Goal: Task Accomplishment & Management: Manage account settings

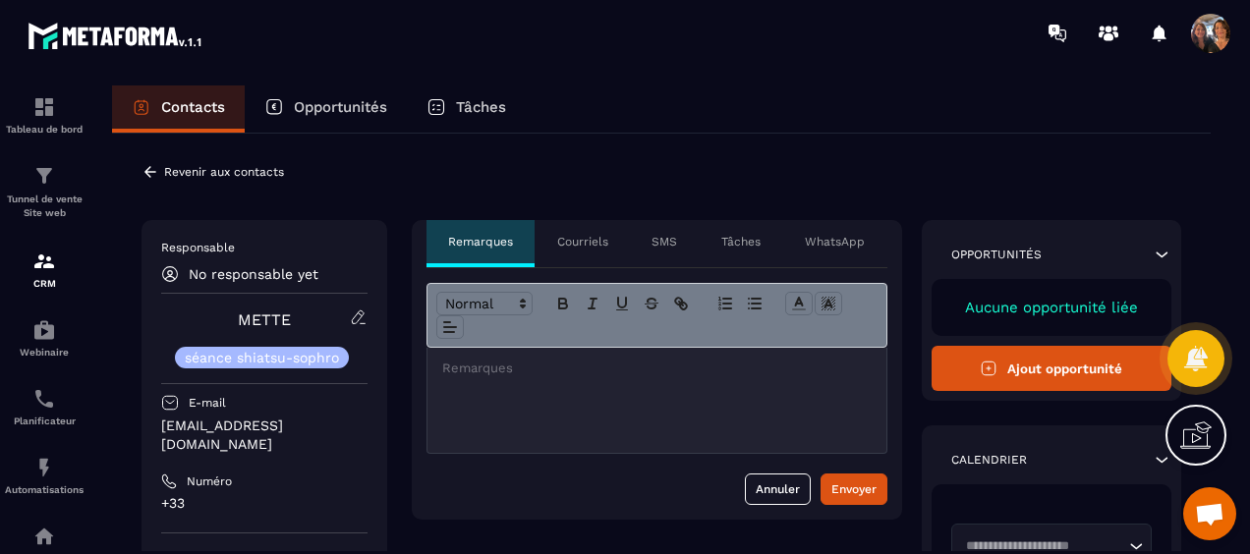
scroll to position [4235, 0]
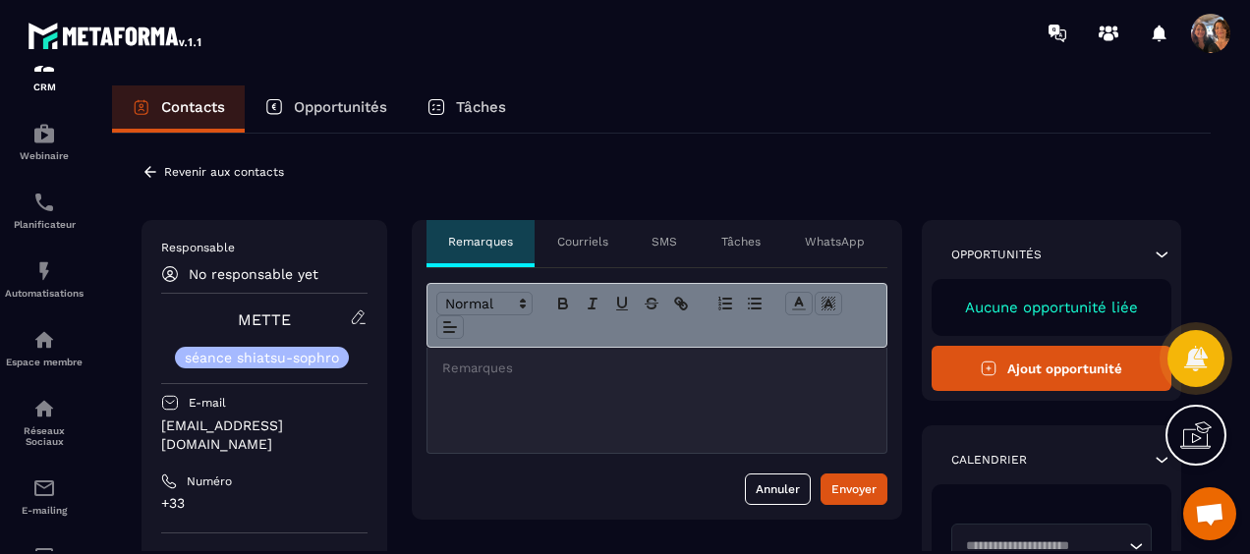
click at [150, 173] on icon at bounding box center [151, 172] width 18 height 18
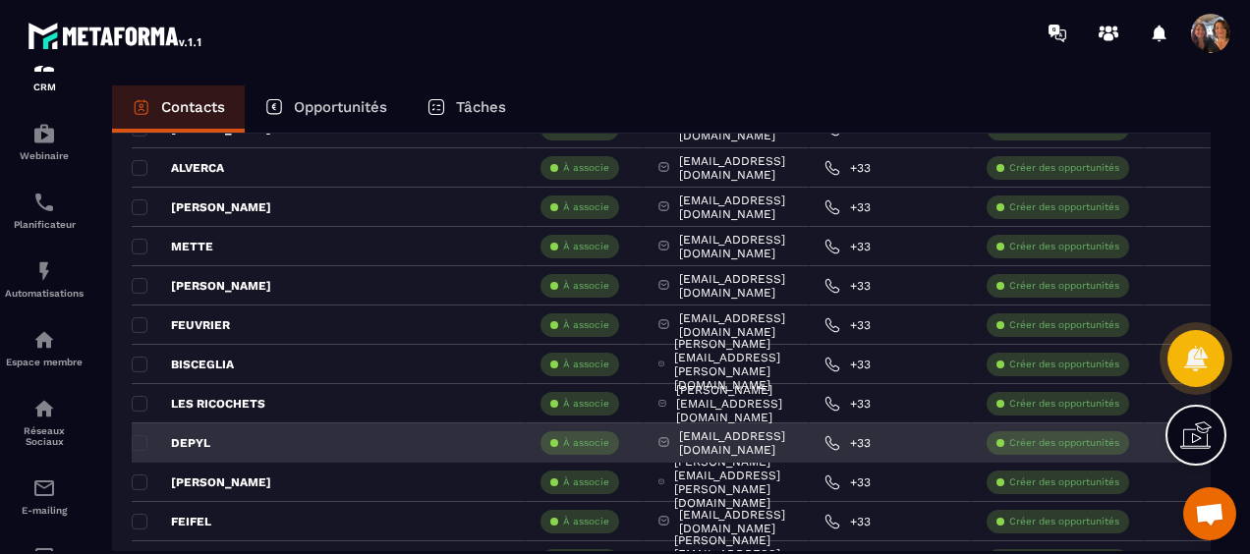
scroll to position [2260, 0]
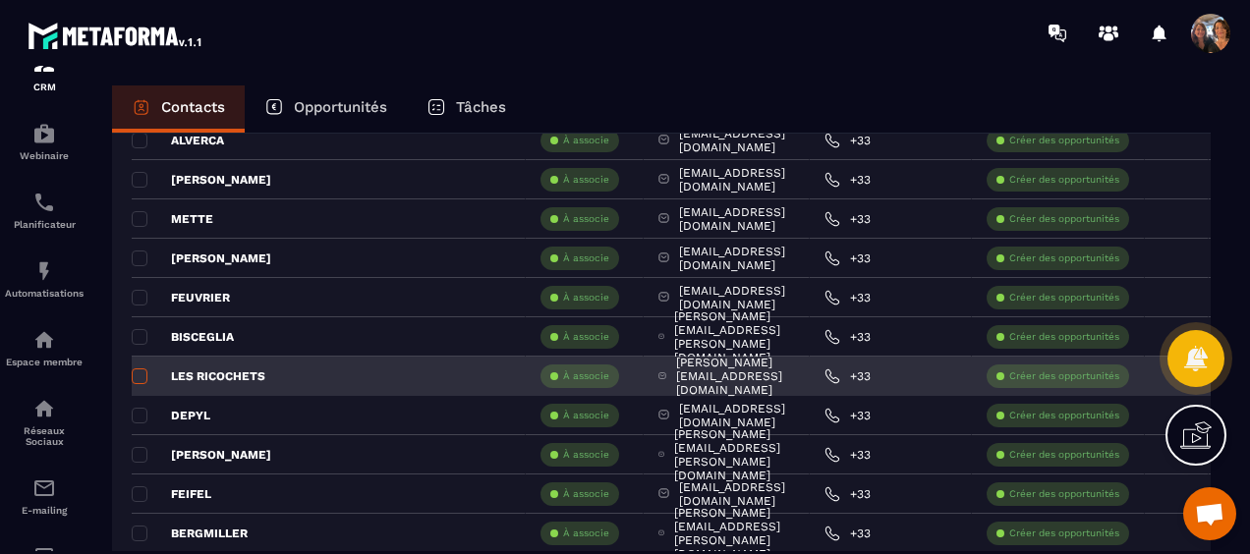
click at [136, 372] on span at bounding box center [140, 377] width 16 height 16
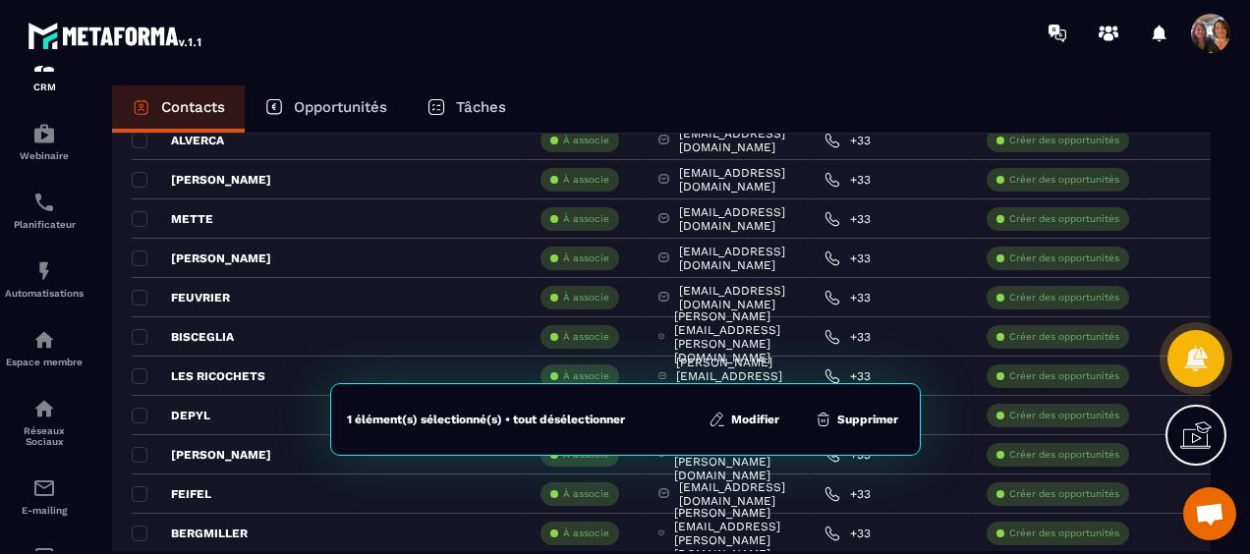
click at [858, 426] on button "Supprimer" at bounding box center [856, 420] width 95 height 20
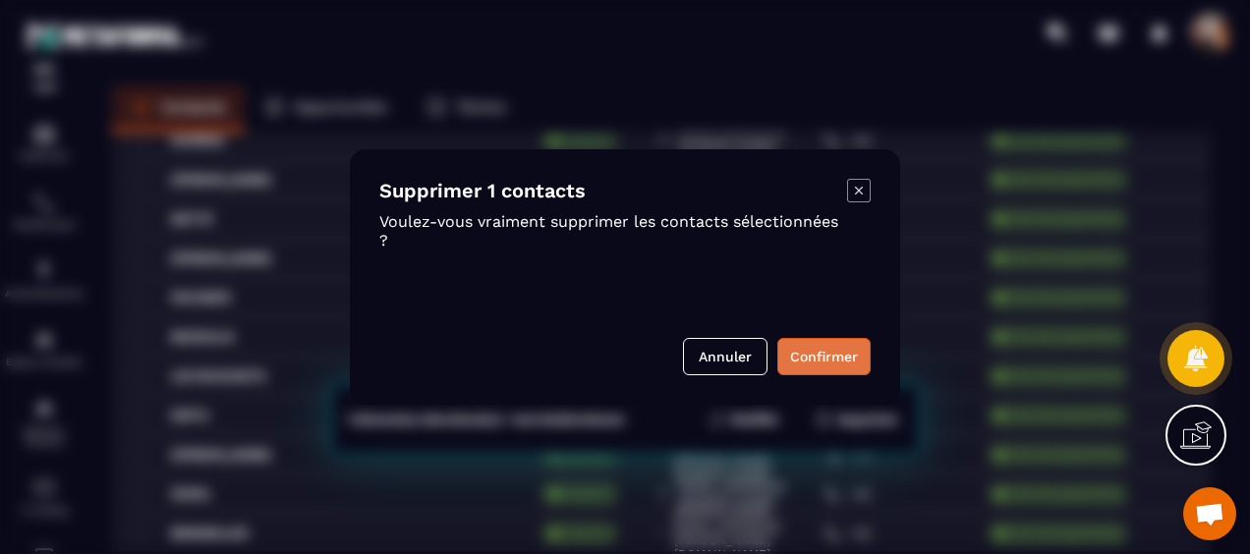
click at [826, 362] on button "Confirmer" at bounding box center [823, 356] width 93 height 37
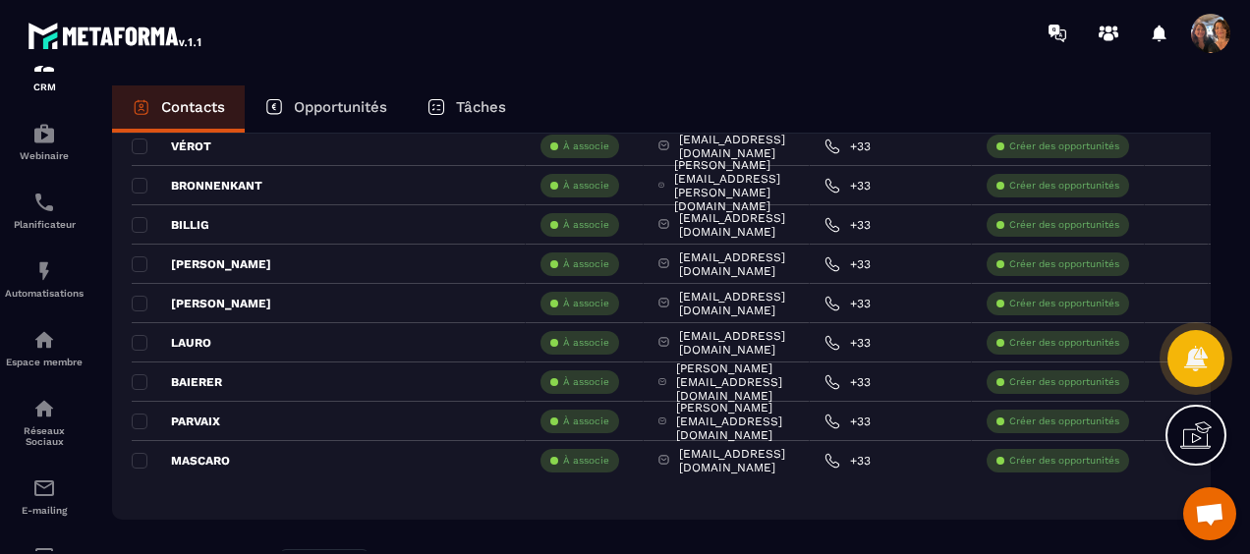
scroll to position [3898, 0]
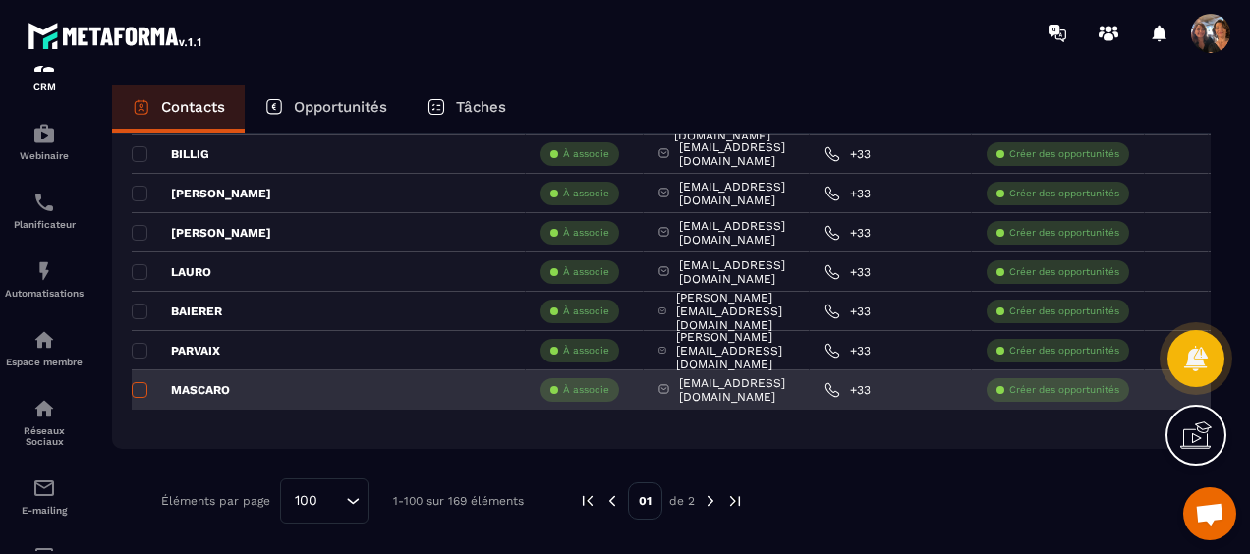
click at [142, 382] on span at bounding box center [140, 390] width 16 height 16
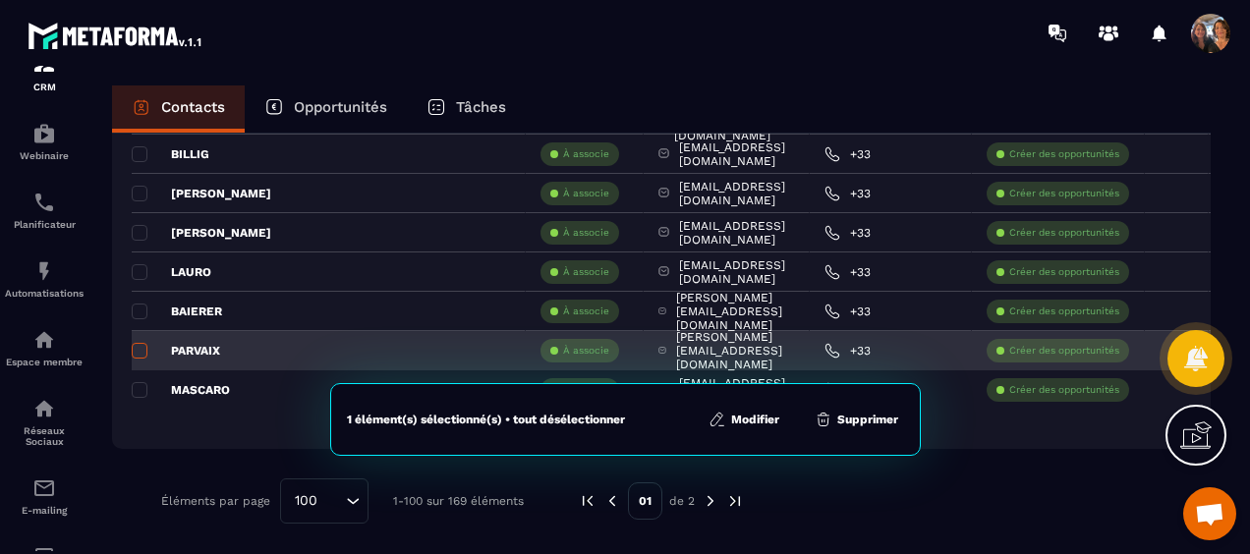
click at [138, 346] on span at bounding box center [140, 351] width 16 height 16
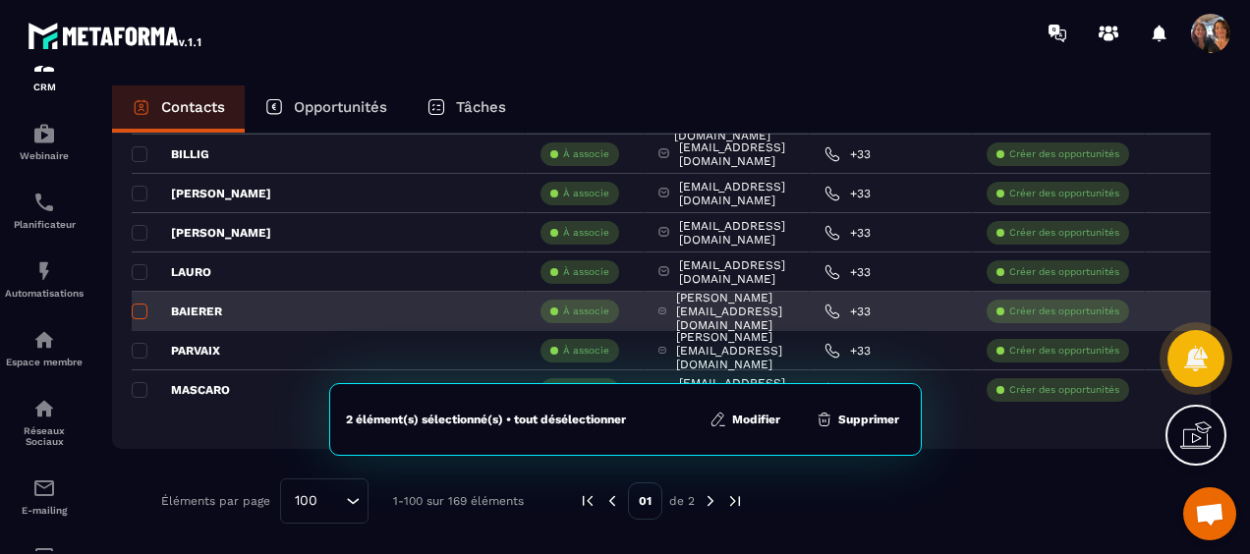
click at [140, 306] on span at bounding box center [140, 312] width 16 height 16
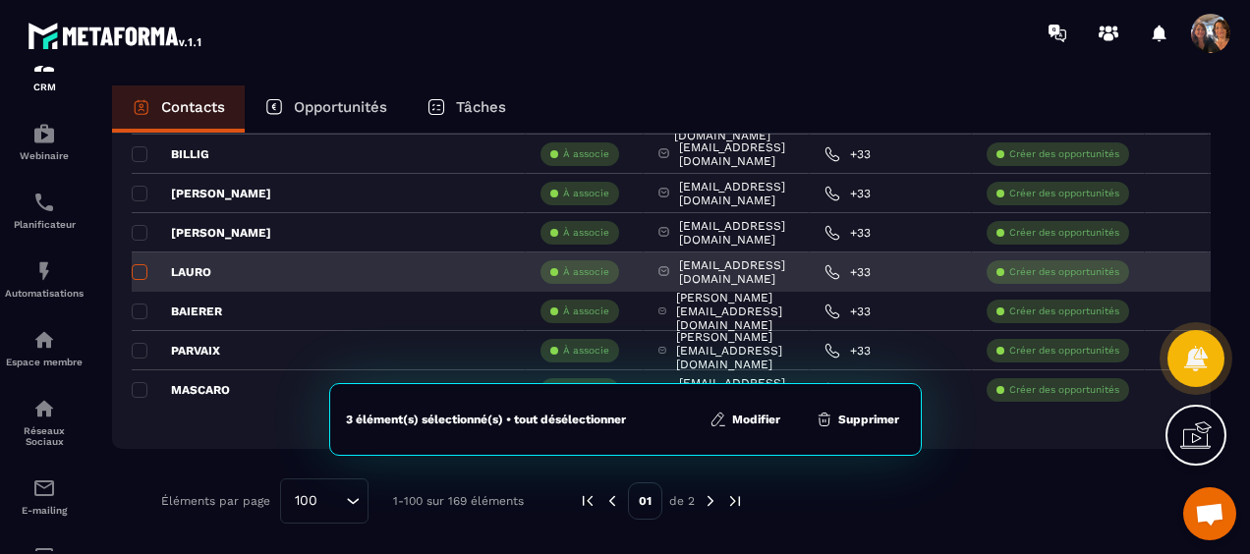
click at [135, 270] on span at bounding box center [140, 272] width 16 height 16
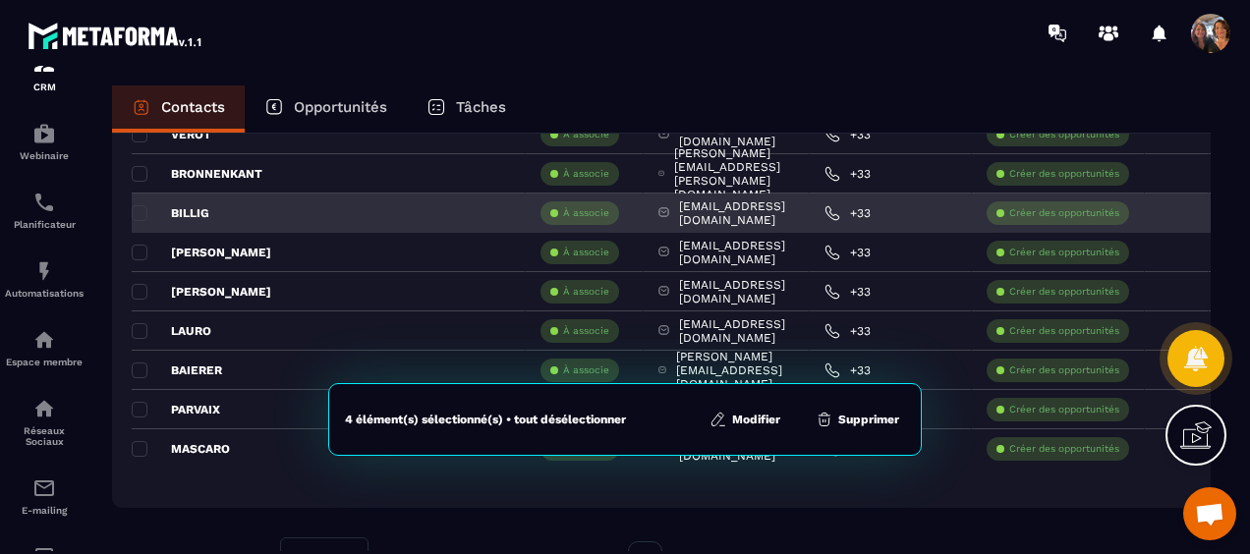
scroll to position [3701, 0]
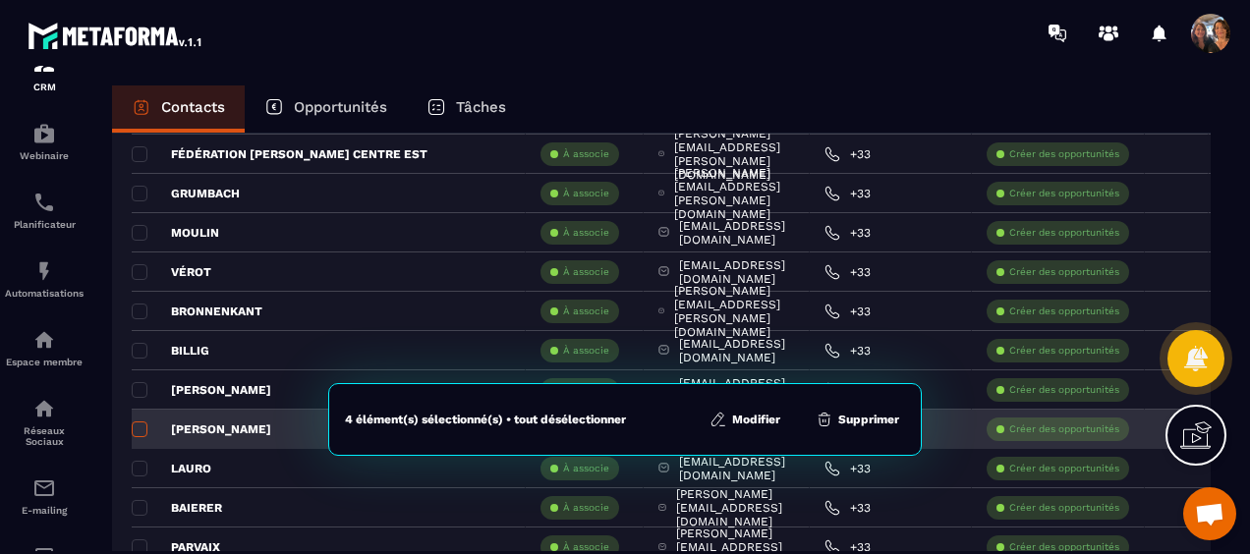
click at [142, 423] on span at bounding box center [140, 430] width 16 height 16
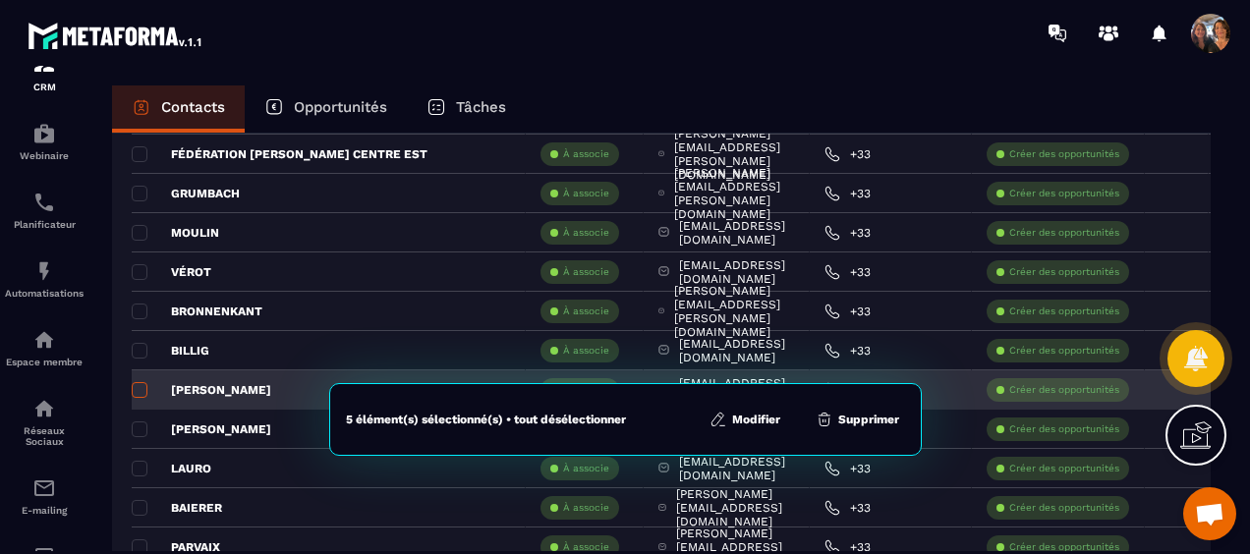
click at [137, 385] on span at bounding box center [140, 390] width 16 height 16
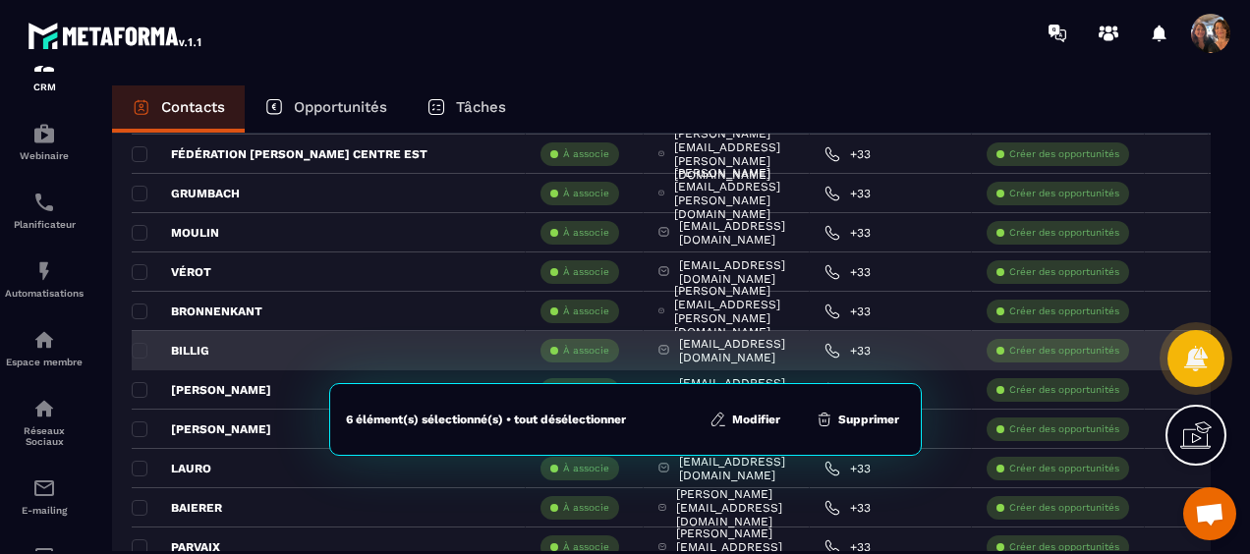
click at [139, 338] on div "BILLIG" at bounding box center [329, 350] width 394 height 39
